Goal: Transaction & Acquisition: Purchase product/service

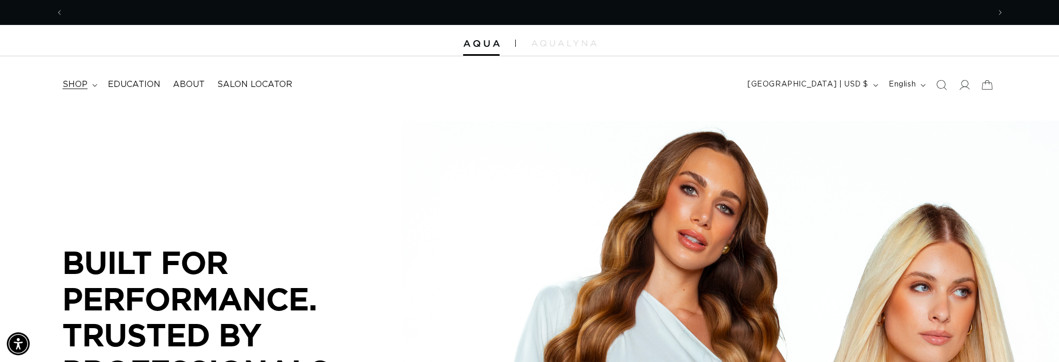
scroll to position [0, 926]
click at [69, 84] on span "shop" at bounding box center [74, 84] width 25 height 11
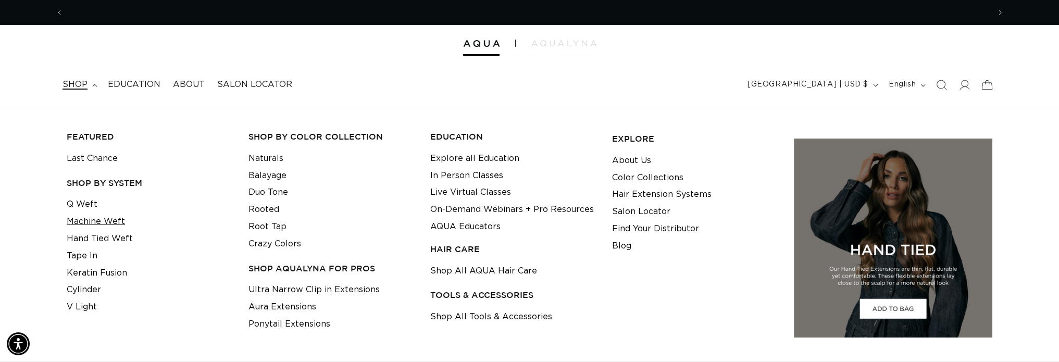
scroll to position [0, 0]
click at [95, 221] on link "Machine Weft" at bounding box center [96, 221] width 58 height 17
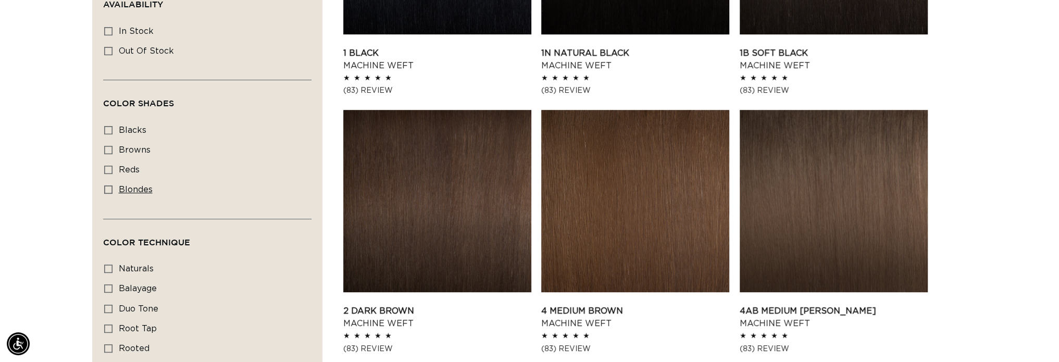
click at [107, 190] on icon at bounding box center [108, 189] width 8 height 8
click at [107, 190] on input "blondes blondes (20 products)" at bounding box center [108, 189] width 8 height 8
checkbox input "true"
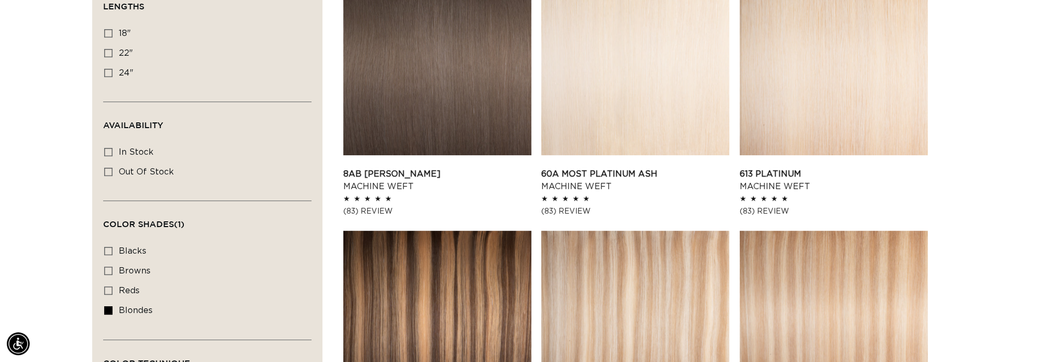
scroll to position [364, 0]
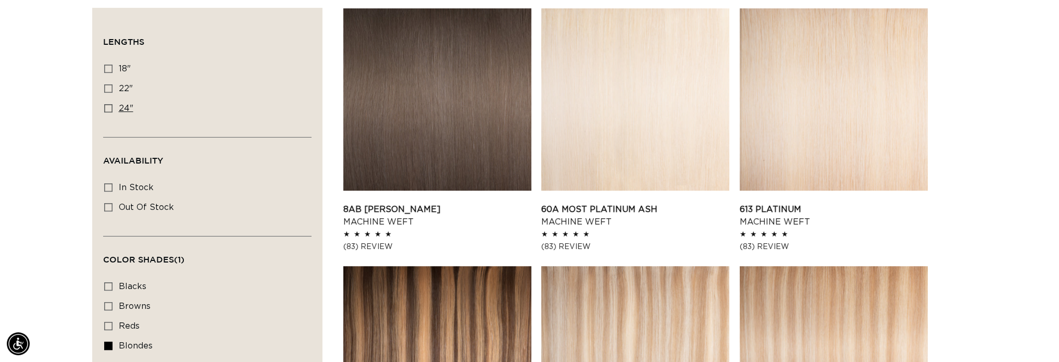
click at [107, 109] on icon at bounding box center [108, 108] width 8 height 8
click at [107, 109] on input "24" 24" (16 products)" at bounding box center [108, 108] width 8 height 8
checkbox input "true"
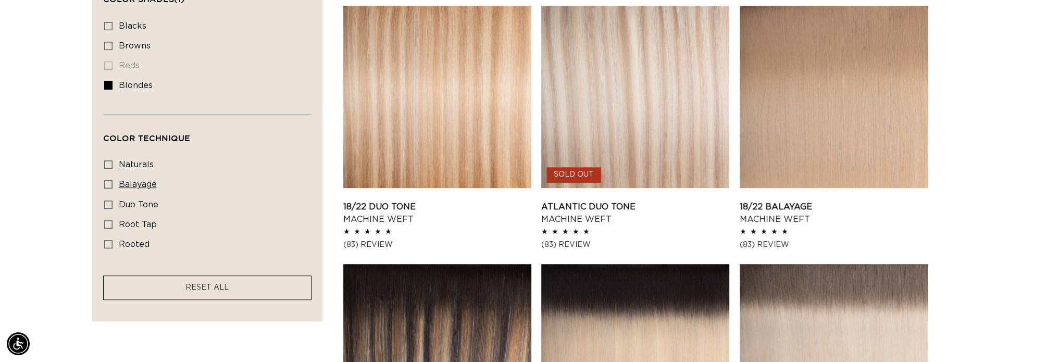
click at [109, 182] on icon at bounding box center [108, 184] width 8 height 8
click at [109, 182] on input "balayage balayage (2 products)" at bounding box center [108, 184] width 8 height 8
checkbox input "true"
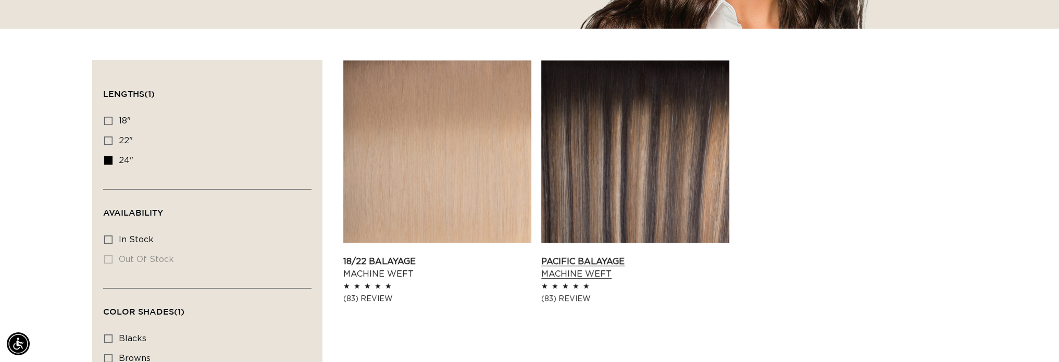
click at [662, 255] on link "Pacific Balayage Machine Weft" at bounding box center [635, 267] width 188 height 25
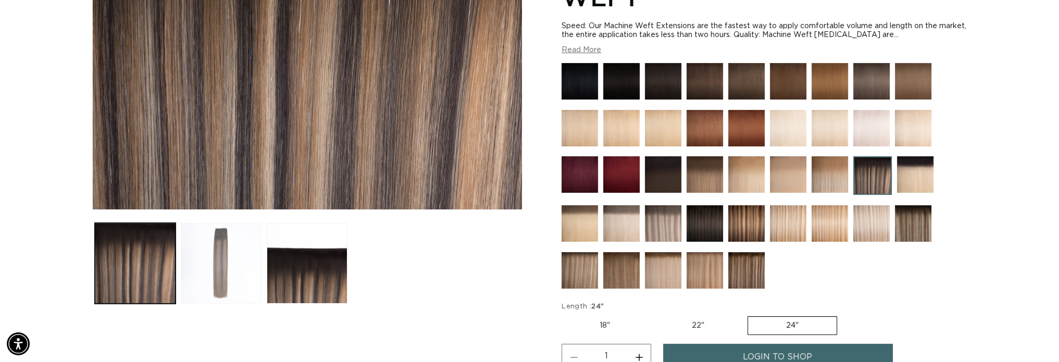
scroll to position [0, 1852]
click at [214, 272] on button "Load image 2 in gallery view" at bounding box center [221, 263] width 81 height 81
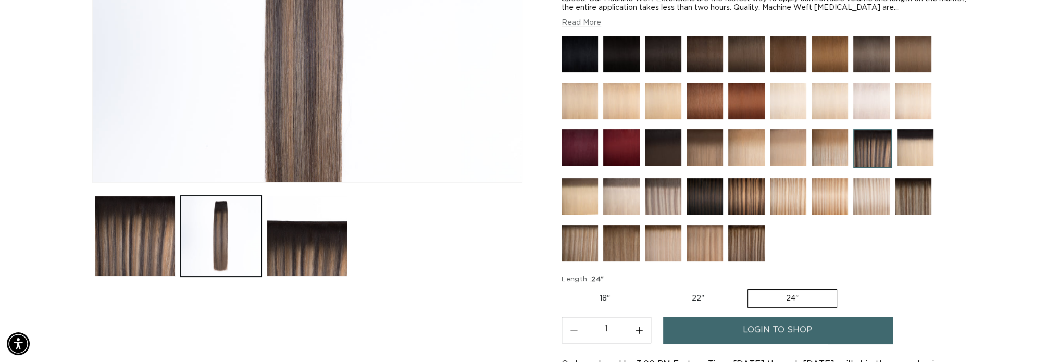
scroll to position [248, 0]
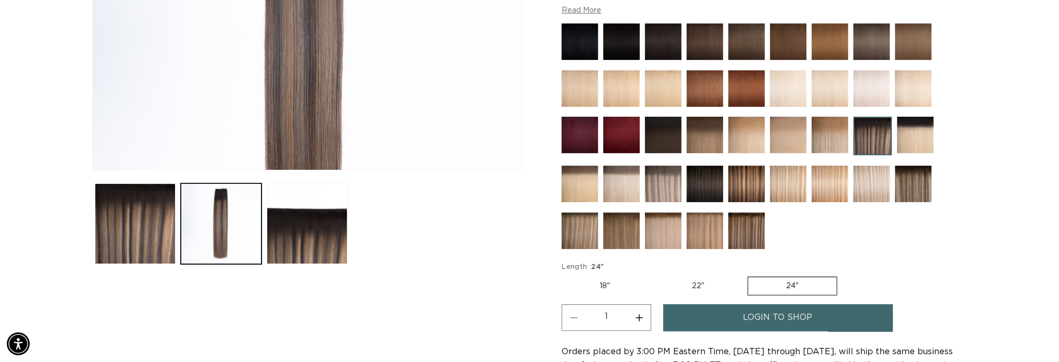
click at [747, 237] on img at bounding box center [746, 230] width 36 height 36
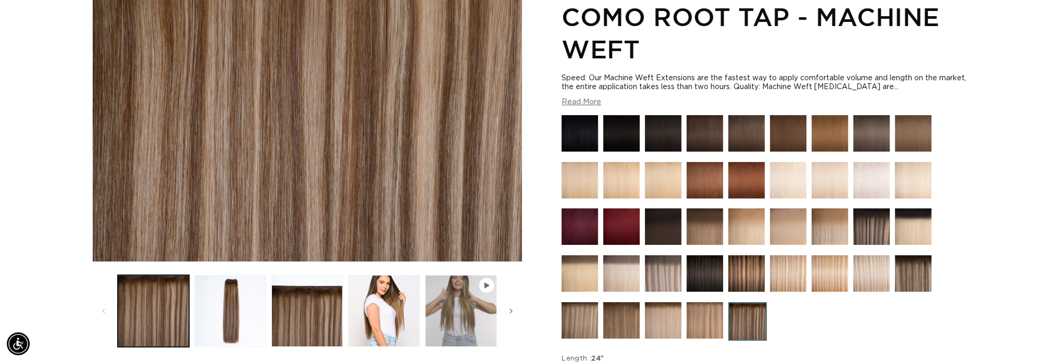
scroll to position [0, 1852]
click at [670, 276] on img at bounding box center [663, 273] width 36 height 36
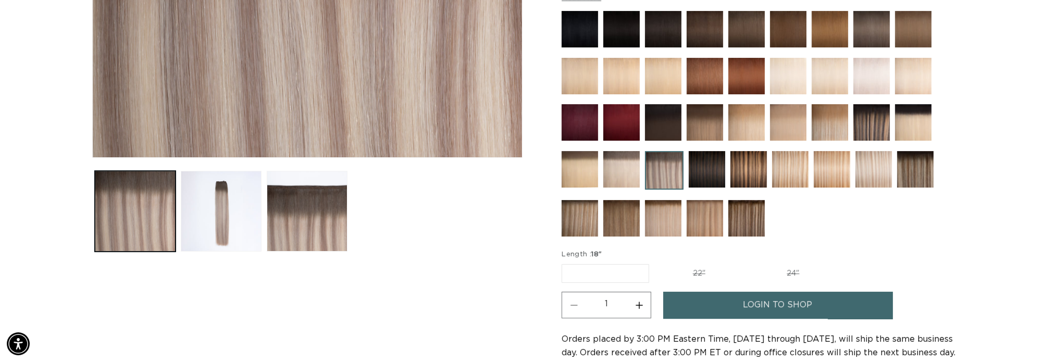
scroll to position [0, 926]
click at [706, 222] on img at bounding box center [704, 218] width 36 height 36
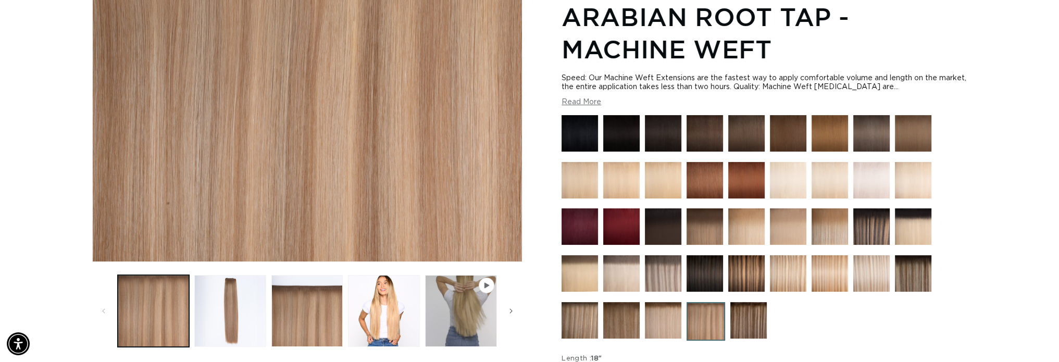
click at [783, 272] on img at bounding box center [788, 273] width 36 height 36
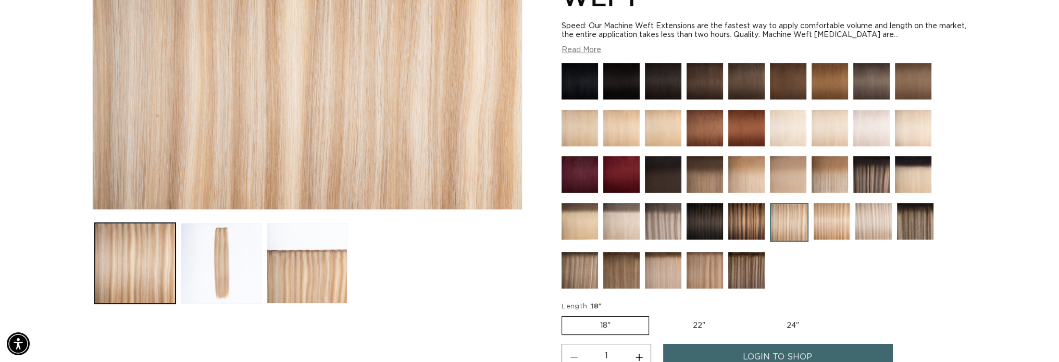
scroll to position [0, 926]
click at [871, 226] on img at bounding box center [873, 221] width 36 height 36
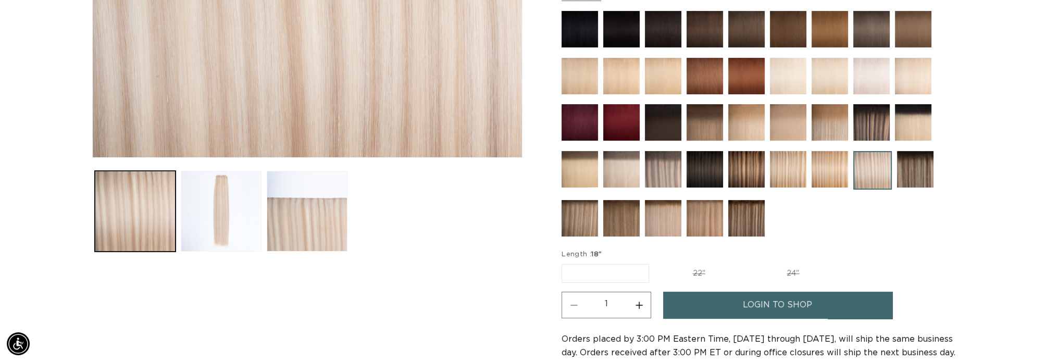
click at [915, 177] on img at bounding box center [915, 169] width 36 height 36
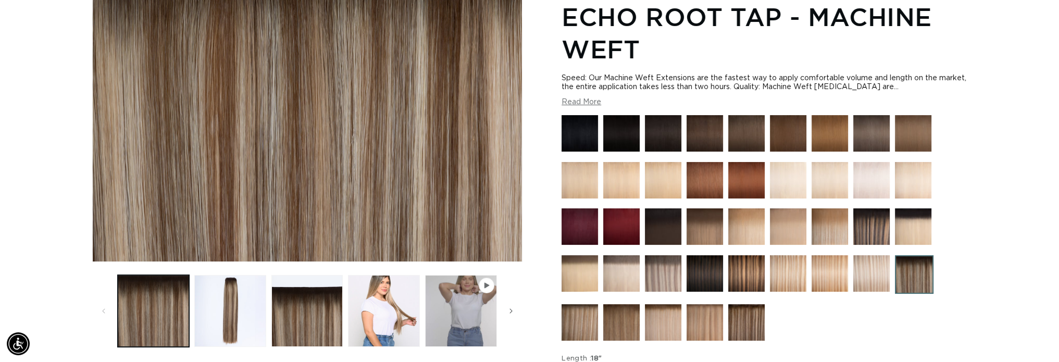
scroll to position [156, 0]
click at [483, 291] on span "Gallery Viewer" at bounding box center [486, 286] width 16 height 16
click at [484, 285] on icon "Gallery Viewer" at bounding box center [486, 286] width 5 height 6
click at [457, 318] on button "Play video 1 in gallery view" at bounding box center [461, 311] width 72 height 72
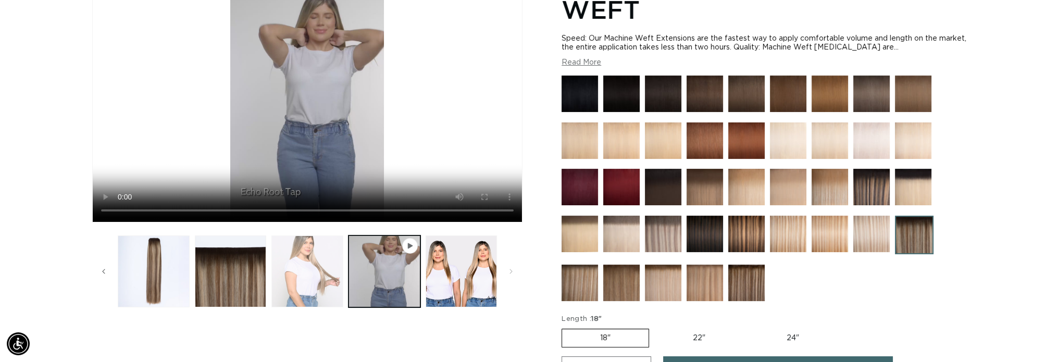
click at [301, 278] on button "Load image 4 in gallery view" at bounding box center [307, 271] width 72 height 72
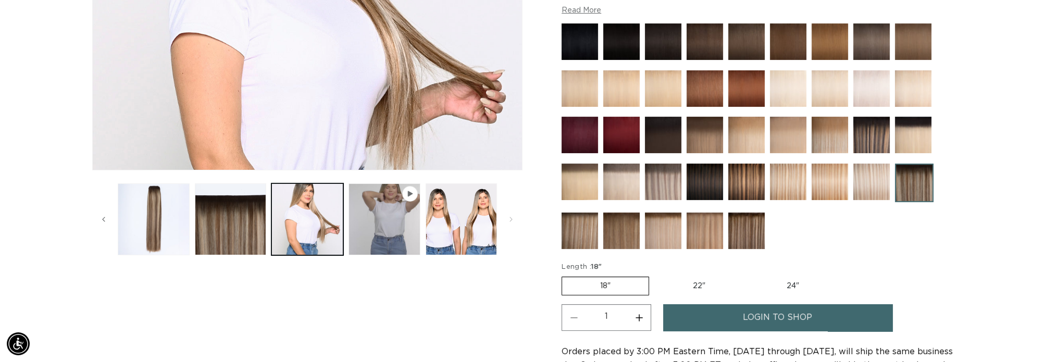
scroll to position [0, 1852]
click at [440, 239] on button "Load image 5 in gallery view" at bounding box center [461, 219] width 72 height 72
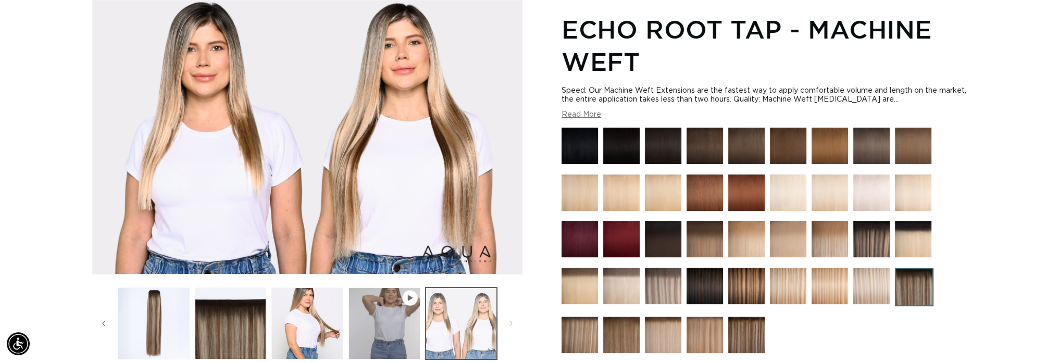
scroll to position [0, 0]
click at [478, 319] on button "Load image 5 in gallery view" at bounding box center [461, 323] width 72 height 72
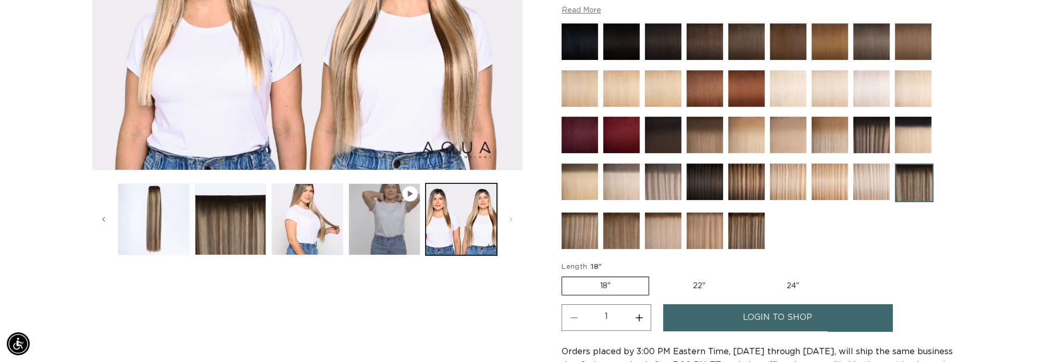
click at [796, 285] on label "24" Variant sold out or unavailable" at bounding box center [792, 286] width 89 height 18
click at [749, 275] on input "24" Variant sold out or unavailable" at bounding box center [748, 274] width 1 height 1
radio input "true"
click at [766, 280] on label "24" Variant sold out or unavailable" at bounding box center [792, 285] width 90 height 19
click at [748, 275] on input "24" Variant sold out or unavailable" at bounding box center [747, 274] width 1 height 1
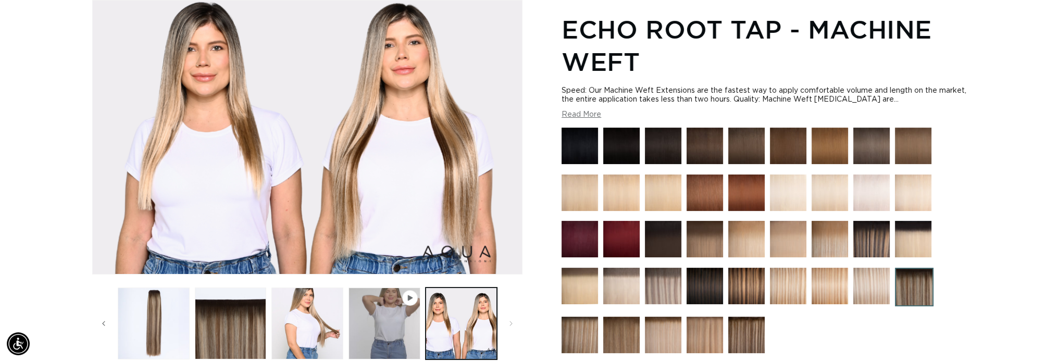
scroll to position [0, 926]
click at [663, 292] on img at bounding box center [663, 286] width 36 height 36
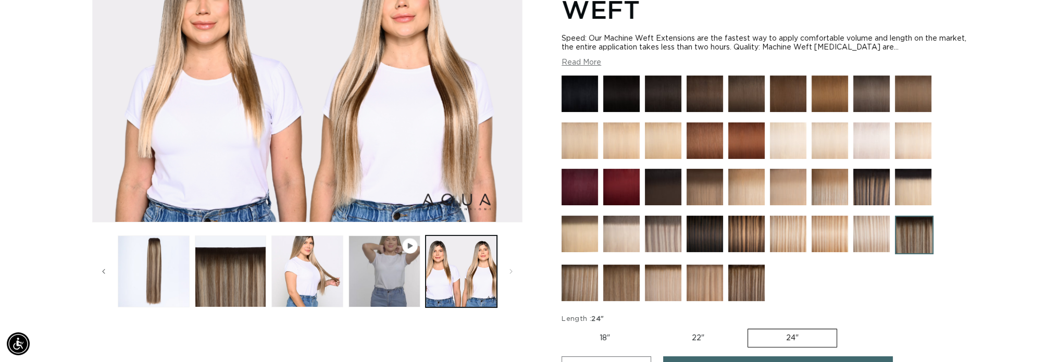
click at [866, 185] on img at bounding box center [871, 187] width 36 height 36
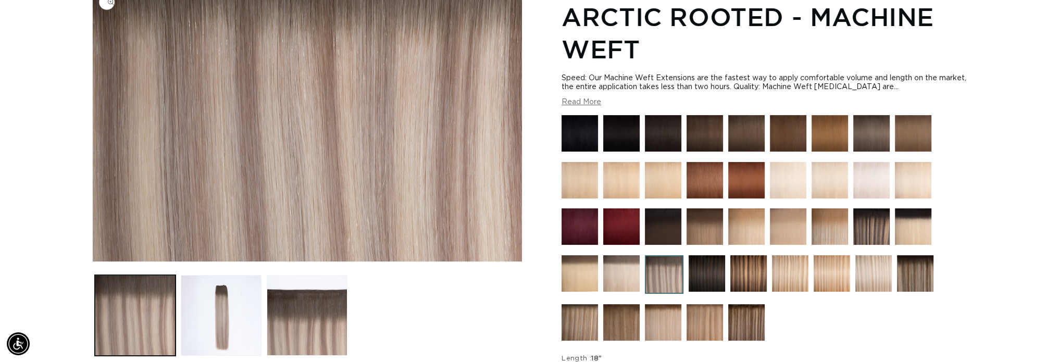
scroll to position [0, 926]
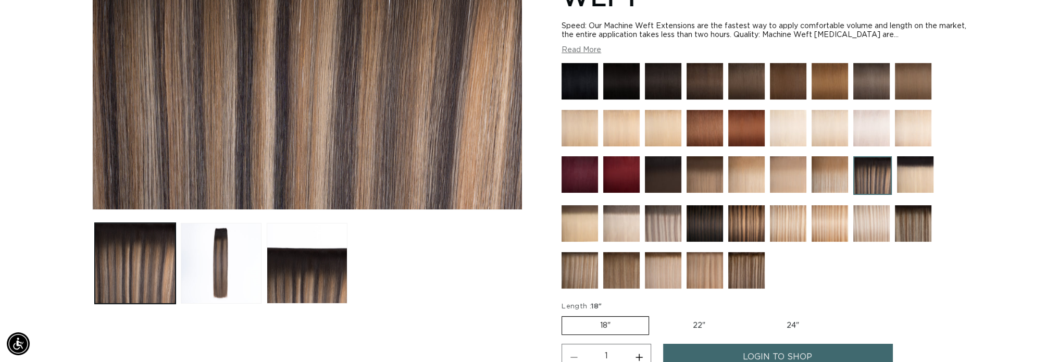
scroll to position [0, 1852]
click at [579, 272] on img at bounding box center [579, 270] width 36 height 36
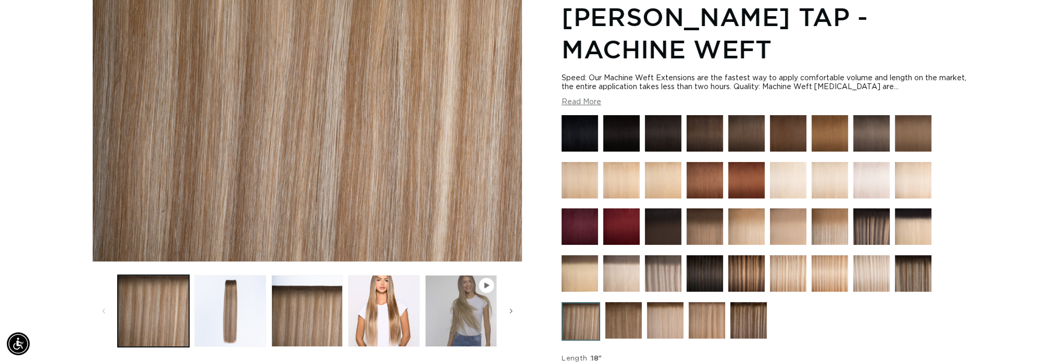
scroll to position [0, 1852]
click at [738, 328] on img at bounding box center [748, 320] width 36 height 36
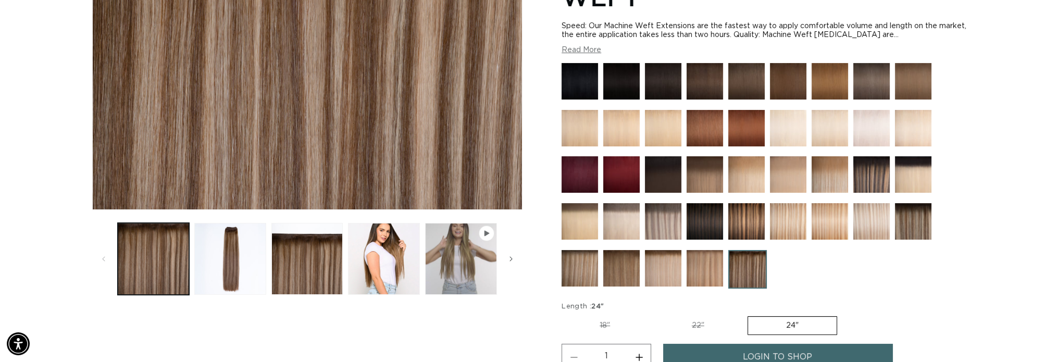
scroll to position [0, 926]
click at [706, 274] on img at bounding box center [704, 268] width 36 height 36
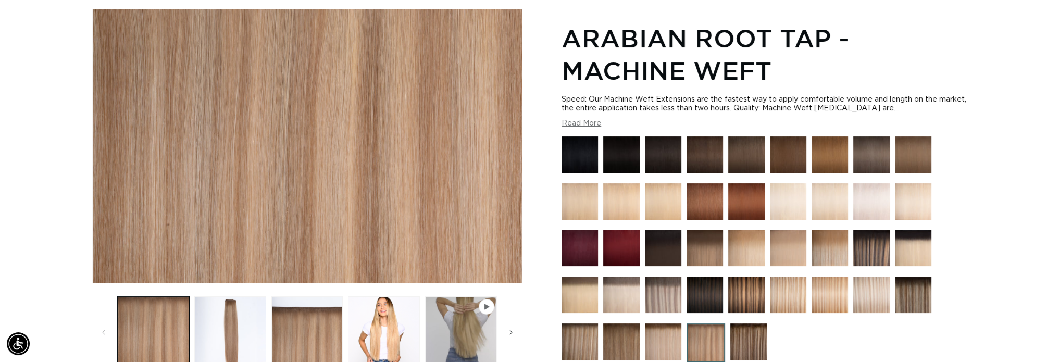
scroll to position [156, 0]
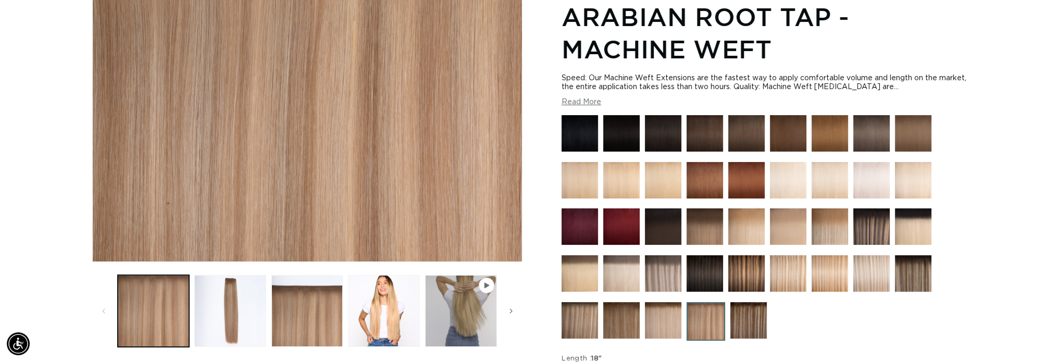
click at [666, 324] on img at bounding box center [663, 320] width 36 height 36
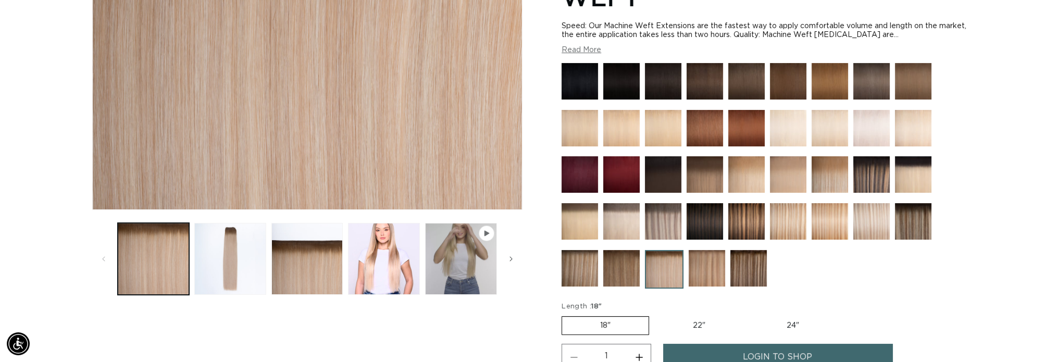
scroll to position [0, 926]
click at [615, 268] on img at bounding box center [621, 268] width 36 height 36
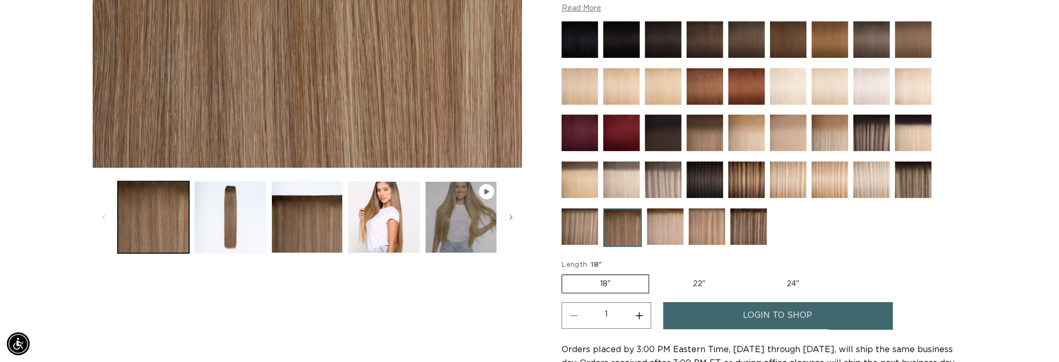
scroll to position [260, 0]
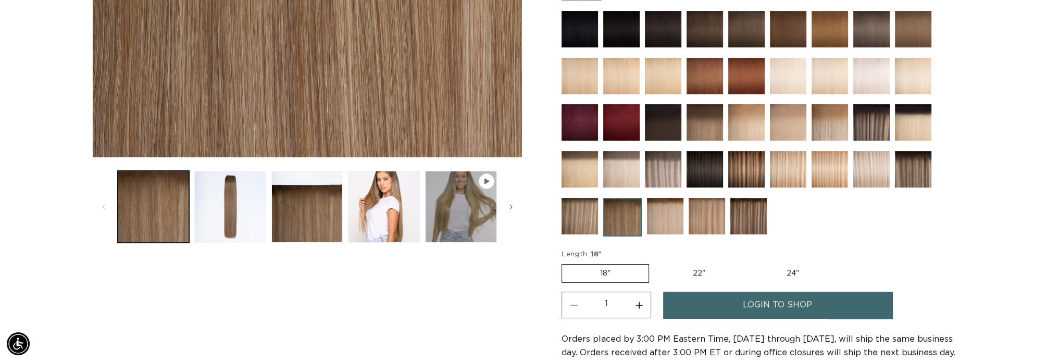
click at [582, 214] on img at bounding box center [579, 216] width 36 height 36
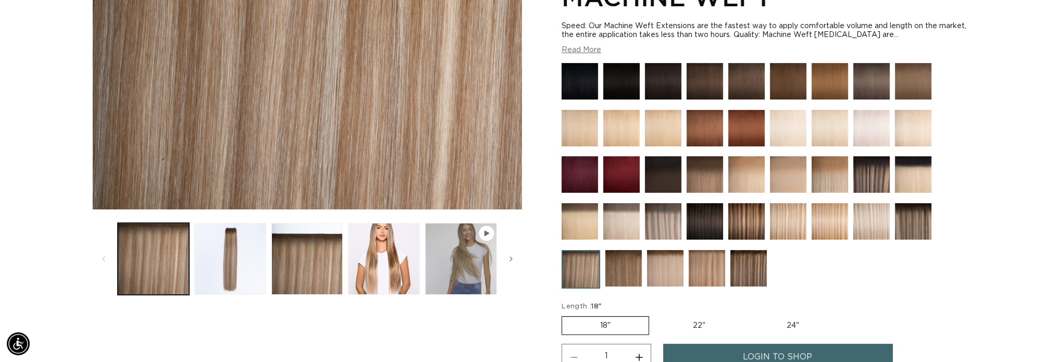
scroll to position [0, 1852]
click at [918, 224] on img at bounding box center [913, 221] width 36 height 36
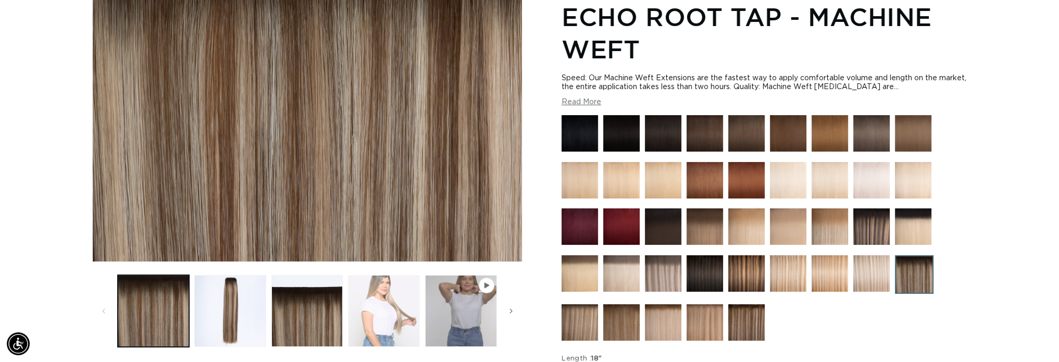
scroll to position [0, 926]
click at [578, 328] on img at bounding box center [579, 322] width 36 height 36
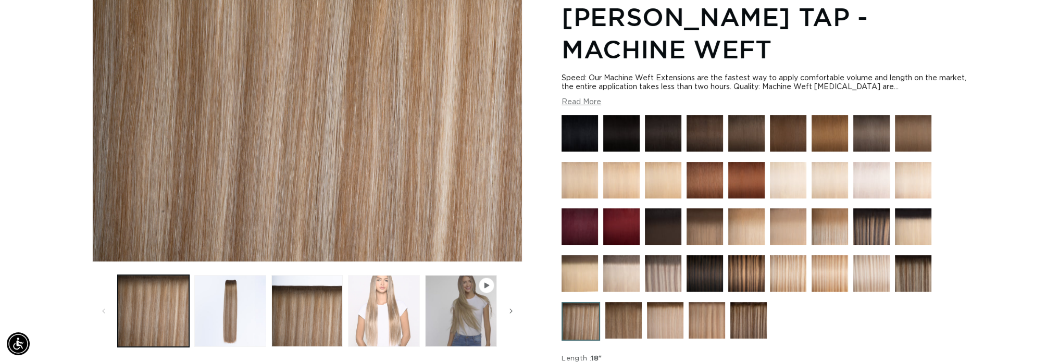
click at [398, 316] on button "Load image 4 in gallery view" at bounding box center [384, 311] width 72 height 72
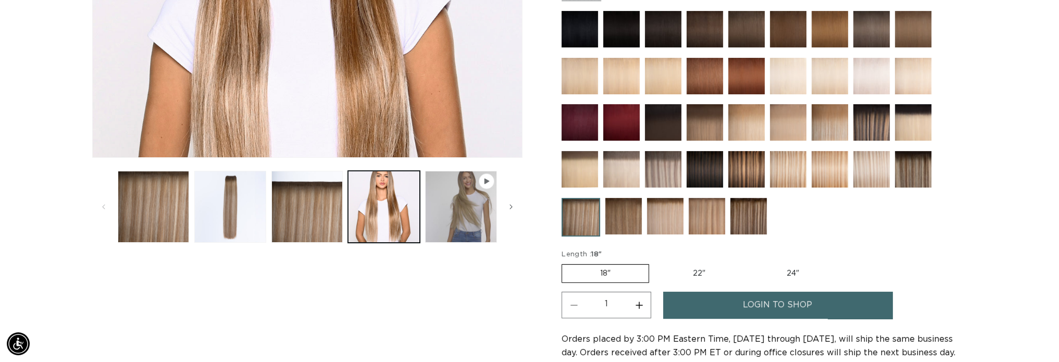
scroll to position [0, 1852]
click at [267, 86] on img "Gallery Viewer" at bounding box center [307, 20] width 429 height 273
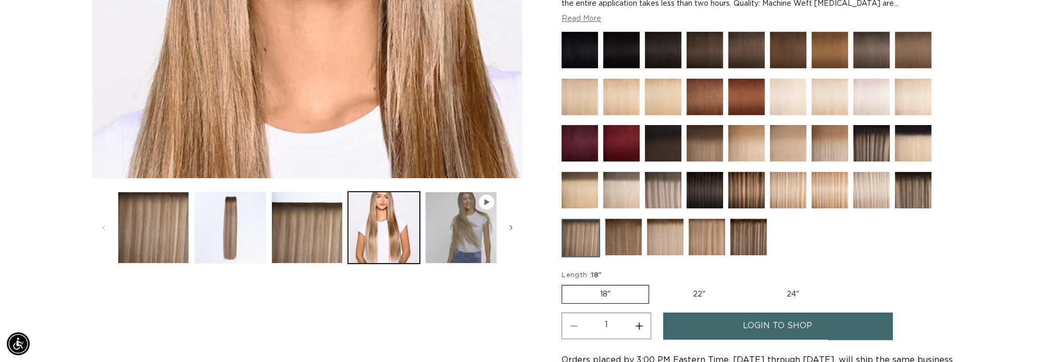
scroll to position [260, 0]
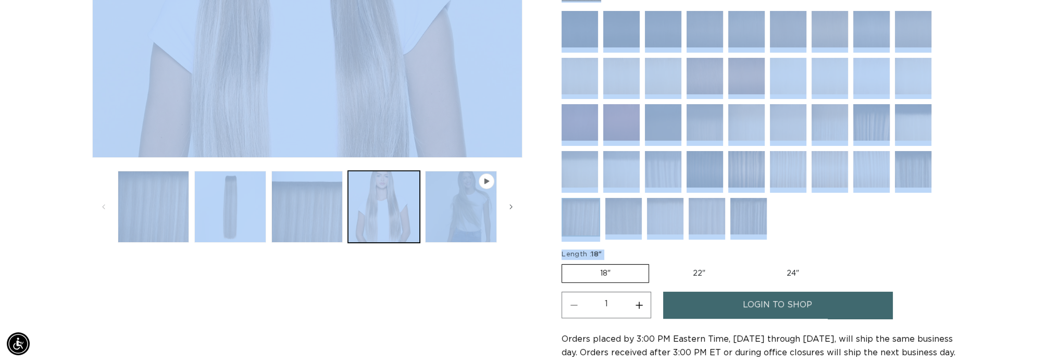
drag, startPoint x: 536, startPoint y: 99, endPoint x: 545, endPoint y: 268, distance: 168.9
click at [545, 268] on div "Image 4 is now available in gallery view Skip to product information Open media…" at bounding box center [529, 172] width 875 height 578
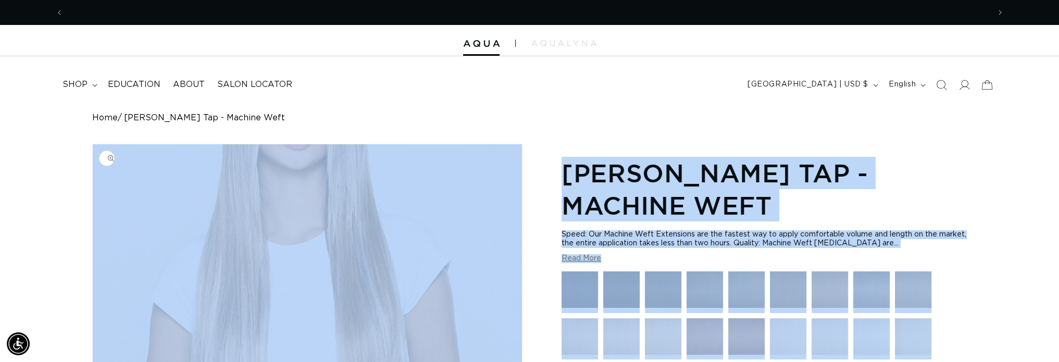
scroll to position [0, 1852]
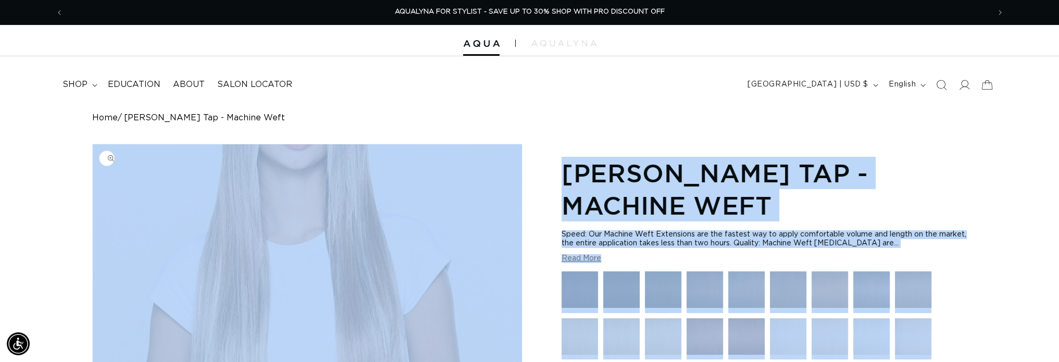
click at [258, 181] on img "Gallery Viewer" at bounding box center [307, 280] width 429 height 273
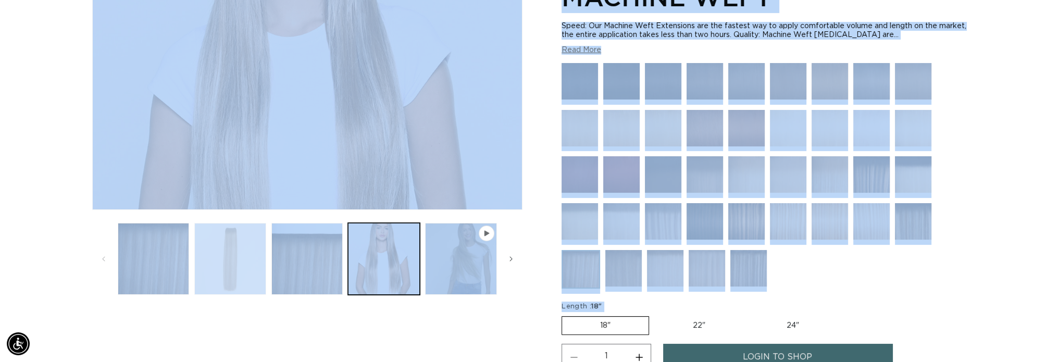
click at [238, 277] on button "Load image 2 in gallery view" at bounding box center [230, 259] width 72 height 72
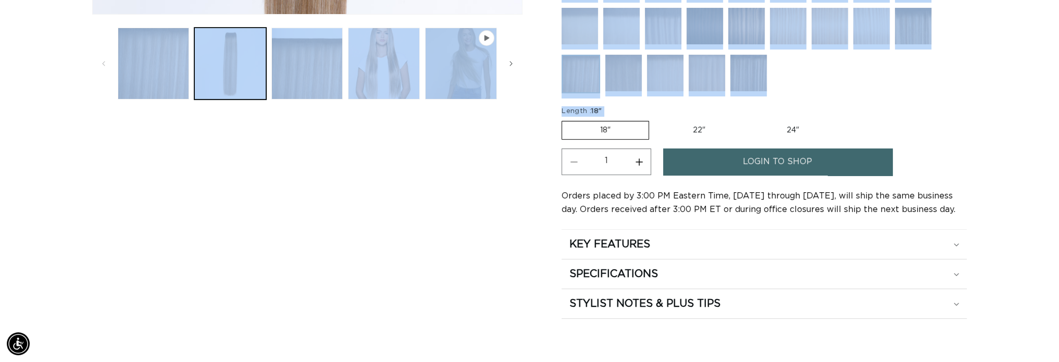
scroll to position [404, 0]
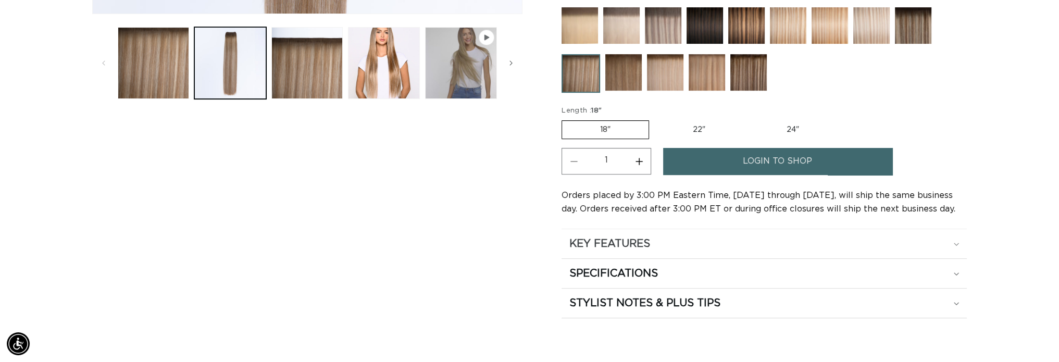
click at [590, 244] on h2 "KEY FEATURES" at bounding box center [609, 244] width 81 height 14
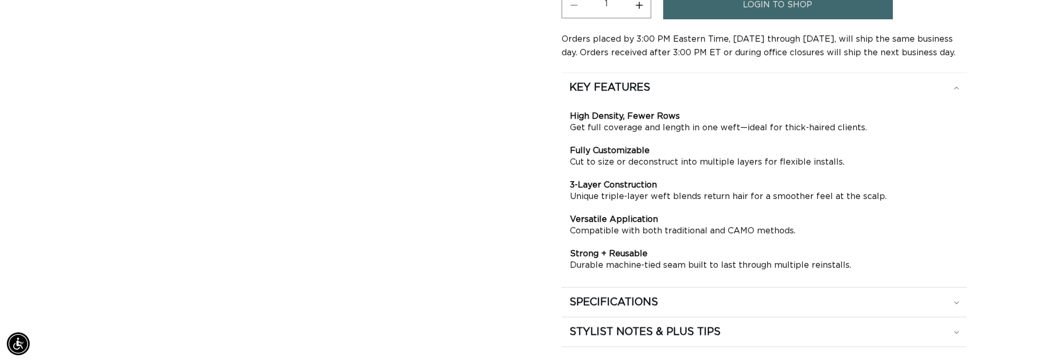
scroll to position [612, 0]
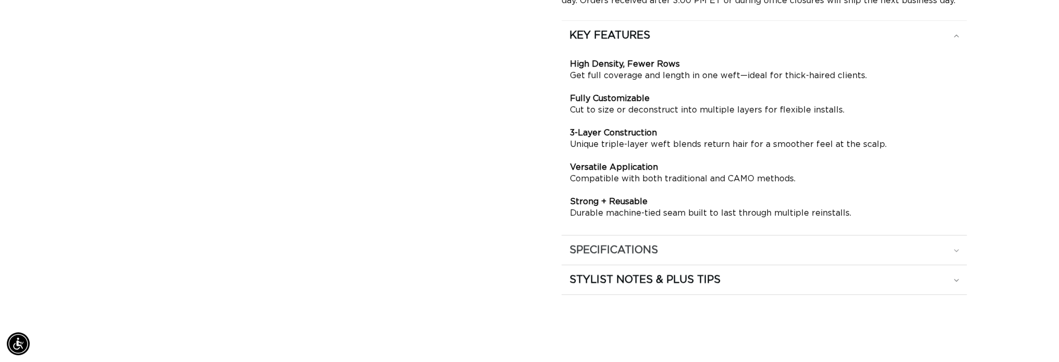
click at [675, 251] on div "SPECIFICATIONS" at bounding box center [763, 250] width 389 height 14
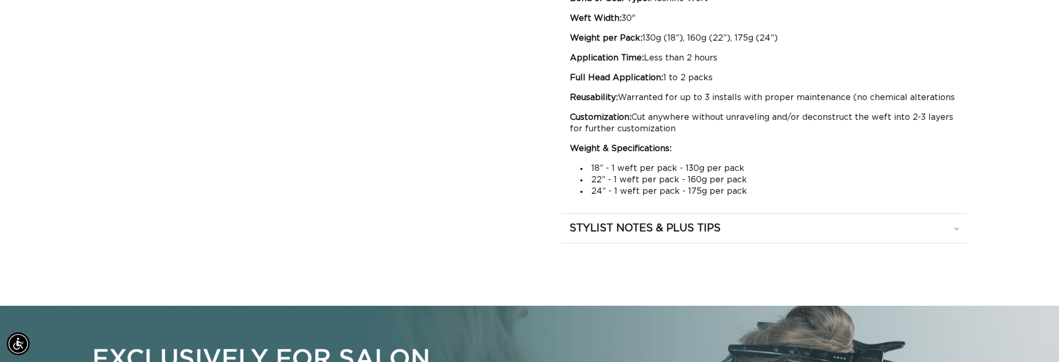
scroll to position [769, 0]
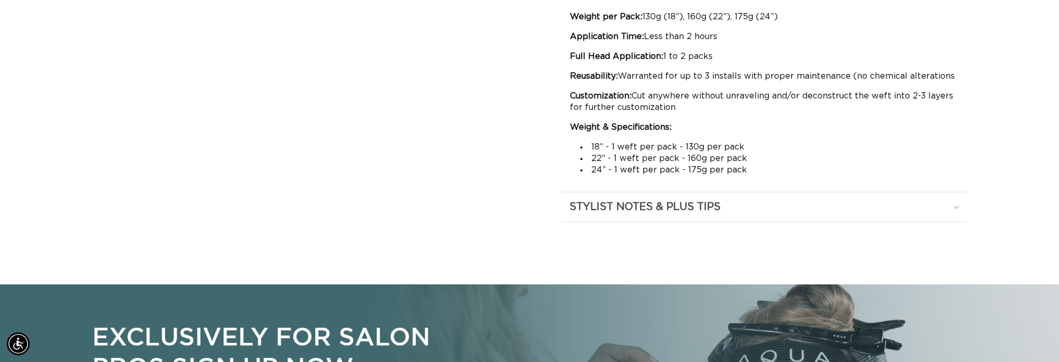
click at [691, 200] on h2 "STYLIST NOTES & PLUS TIPS" at bounding box center [644, 207] width 151 height 14
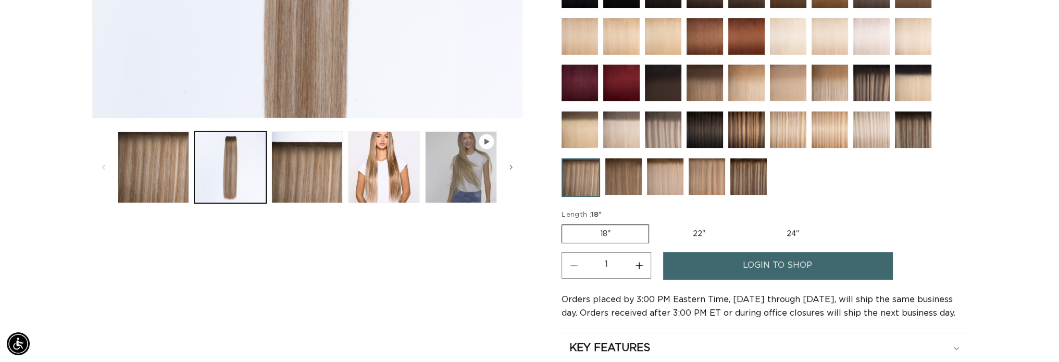
scroll to position [0, 0]
click at [791, 228] on label "24" Variant sold out or unavailable" at bounding box center [792, 234] width 89 height 18
click at [749, 223] on input "24" Variant sold out or unavailable" at bounding box center [748, 222] width 1 height 1
radio input "true"
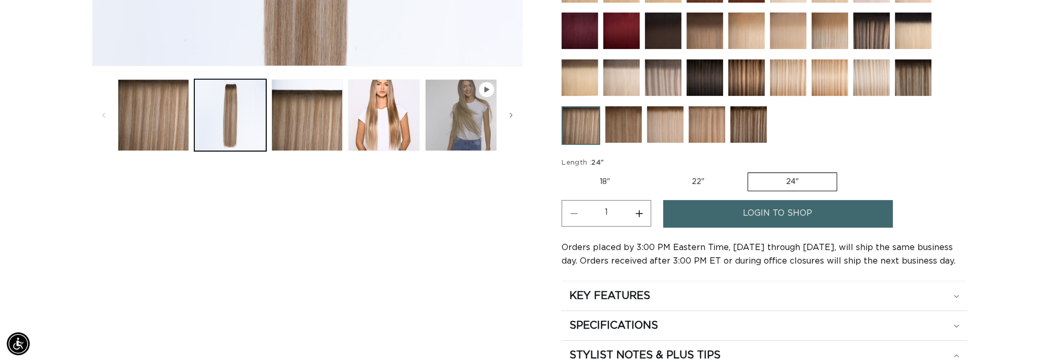
scroll to position [383, 0]
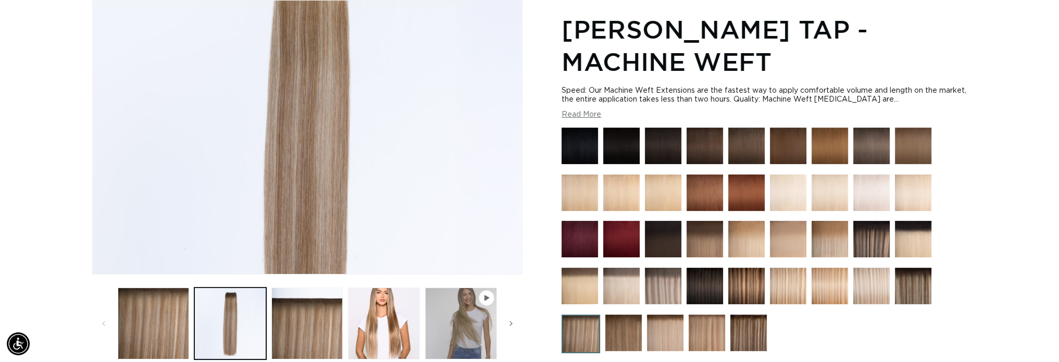
click at [911, 293] on img at bounding box center [913, 286] width 36 height 36
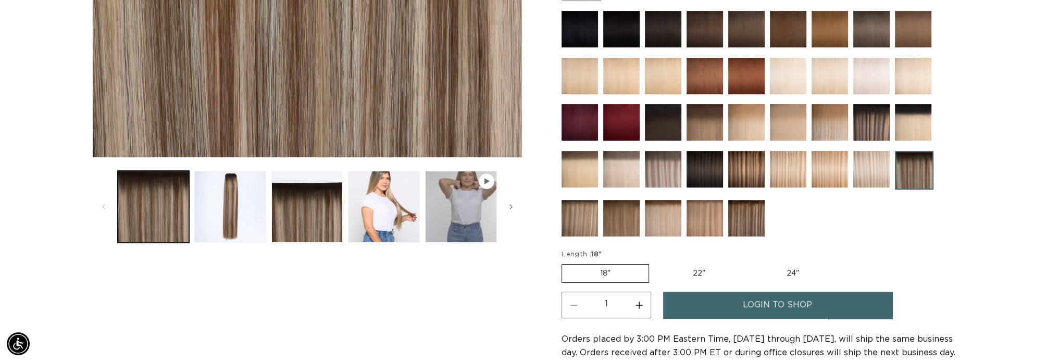
click at [696, 216] on img at bounding box center [704, 218] width 36 height 36
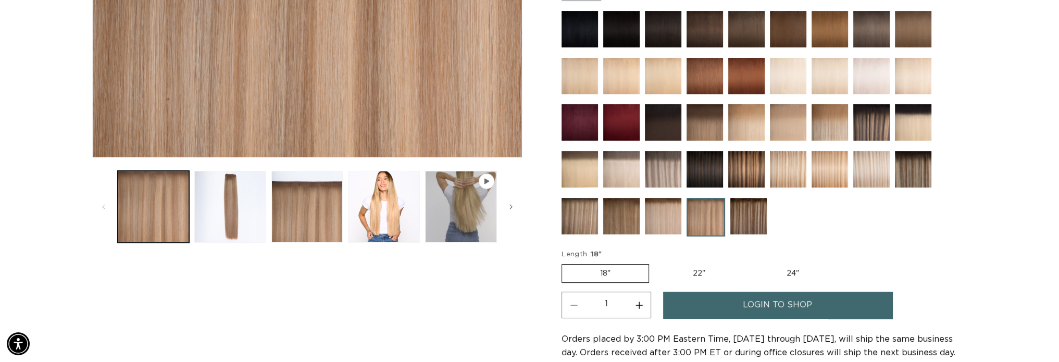
scroll to position [0, 926]
click at [654, 221] on img at bounding box center [663, 216] width 36 height 36
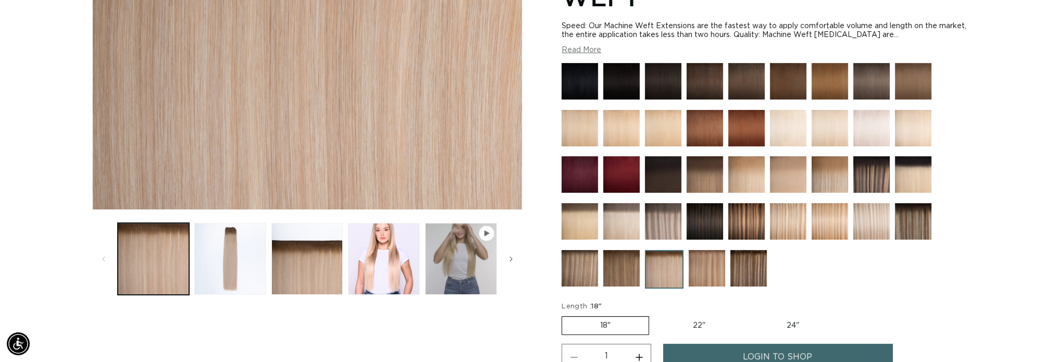
scroll to position [0, 926]
click at [585, 269] on img at bounding box center [579, 268] width 36 height 36
